Goal: Register for event/course

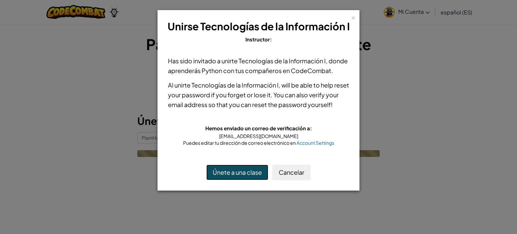
click at [249, 171] on button "Únete a una clase" at bounding box center [237, 172] width 62 height 15
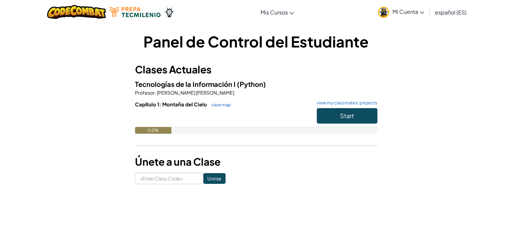
scroll to position [3, 0]
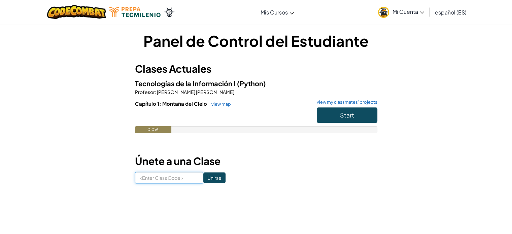
click at [172, 177] on input at bounding box center [169, 177] width 68 height 11
